Goal: Information Seeking & Learning: Get advice/opinions

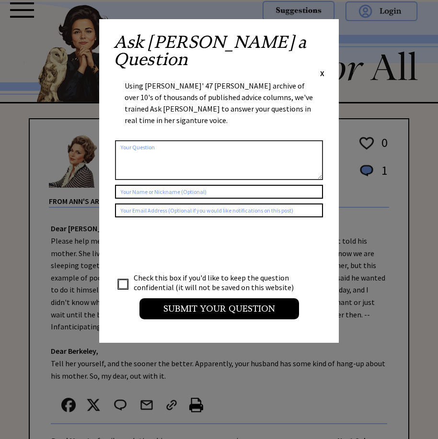
click at [319, 39] on div "Ask [PERSON_NAME] a Question X" at bounding box center [218, 56] width 211 height 45
click at [322, 68] on span "X" at bounding box center [322, 73] width 4 height 10
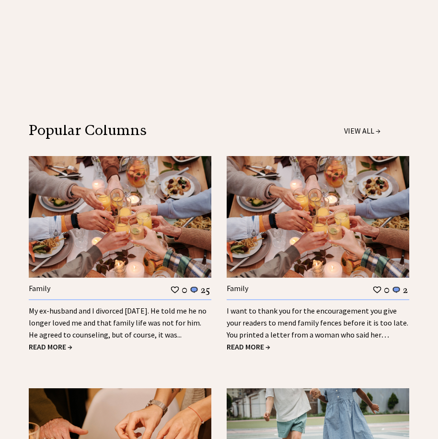
scroll to position [670, 0]
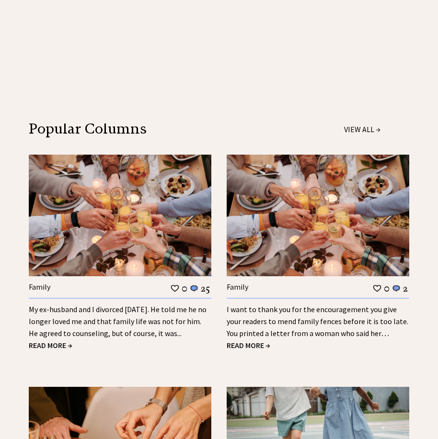
click at [120, 308] on link "My ex-husband and I divorced [DATE]. He told me he no longer loved me and that …" at bounding box center [118, 322] width 178 height 34
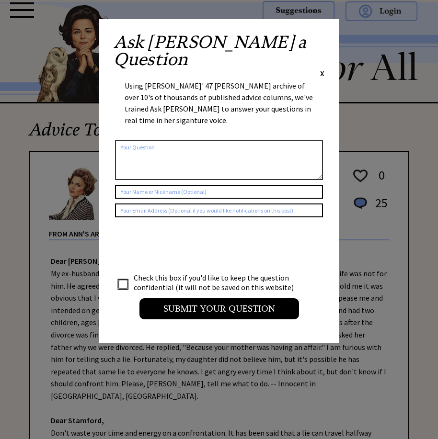
click at [318, 40] on div "Ask [PERSON_NAME] a Question X" at bounding box center [218, 56] width 211 height 45
click at [319, 39] on div "Ask [PERSON_NAME] a Question X" at bounding box center [218, 56] width 211 height 45
click at [321, 68] on span "X" at bounding box center [322, 73] width 4 height 10
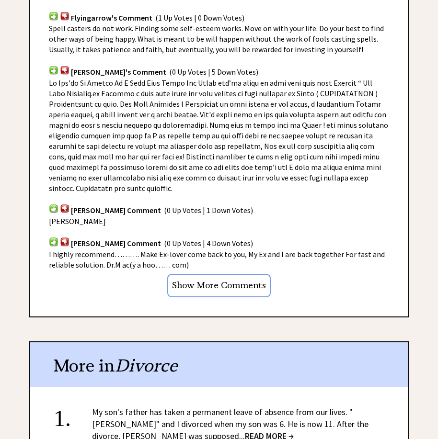
scroll to position [766, 0]
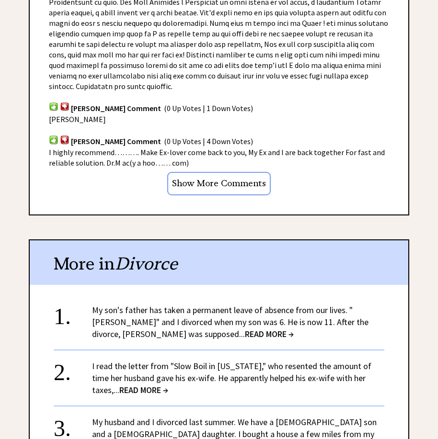
click at [266, 361] on link "I read the letter from "Slow Boil in California," who resented the amount of ti…" at bounding box center [231, 378] width 279 height 35
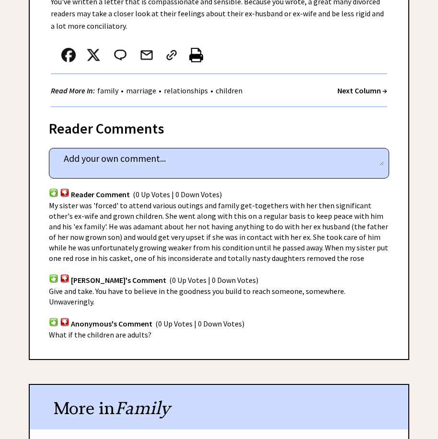
scroll to position [575, 0]
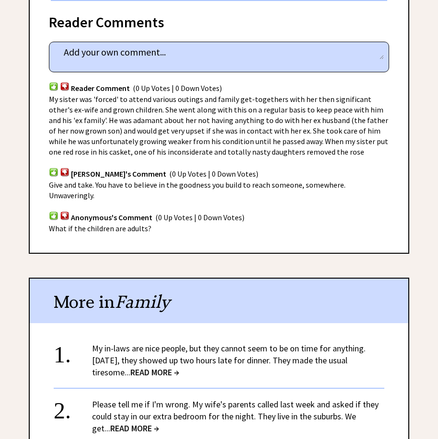
click at [158, 367] on span "READ MORE →" at bounding box center [154, 372] width 49 height 11
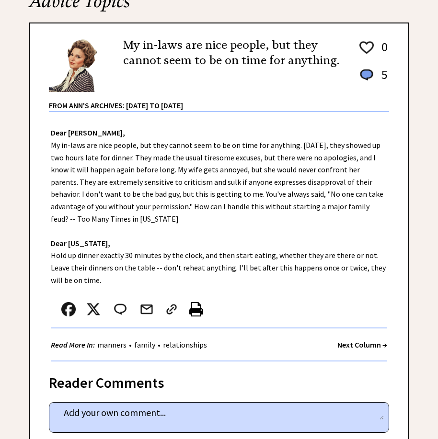
scroll to position [192, 0]
